Goal: Navigation & Orientation: Go to known website

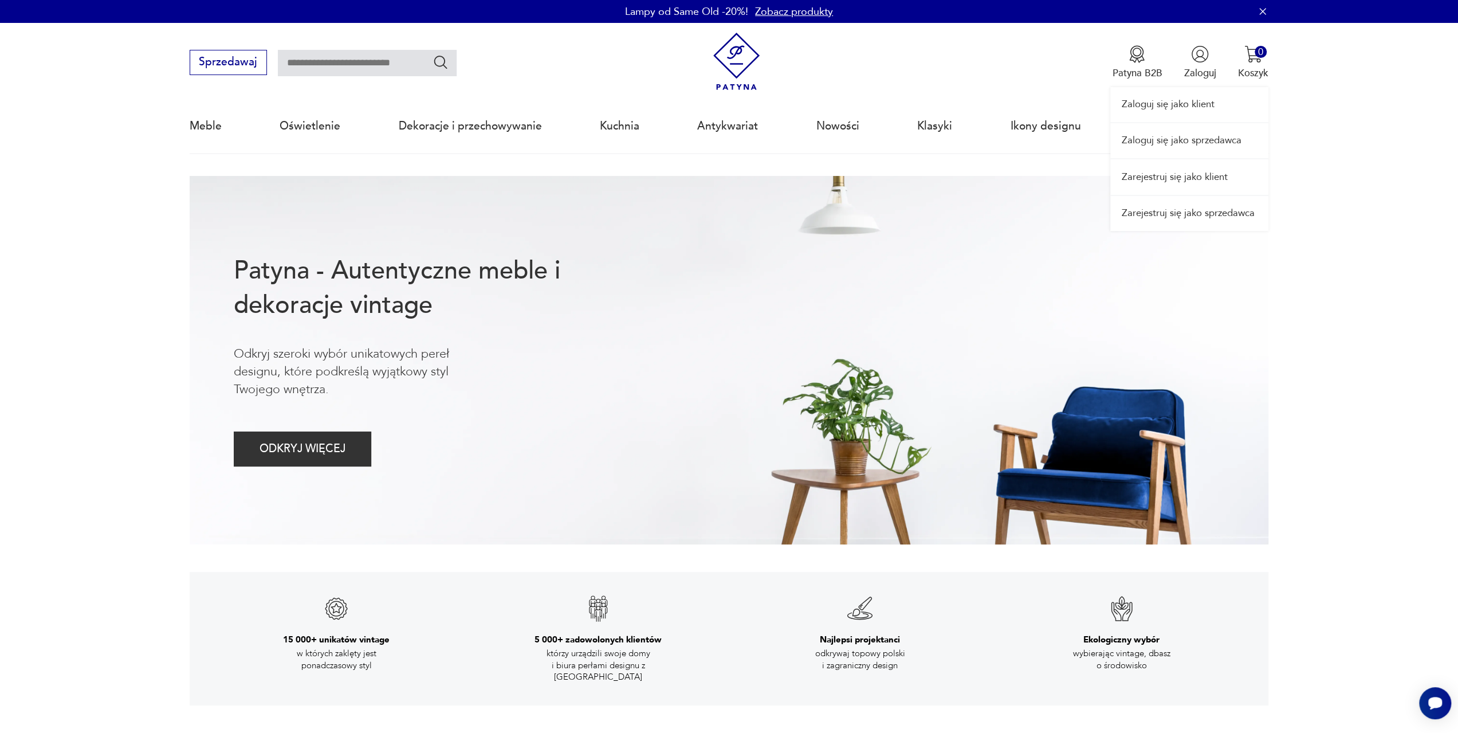
click at [1193, 140] on link "Zaloguj się jako sprzedawca" at bounding box center [1189, 140] width 158 height 35
click at [1200, 156] on link "Zaloguj się jako sprzedawca" at bounding box center [1189, 140] width 158 height 35
